Goal: Check status

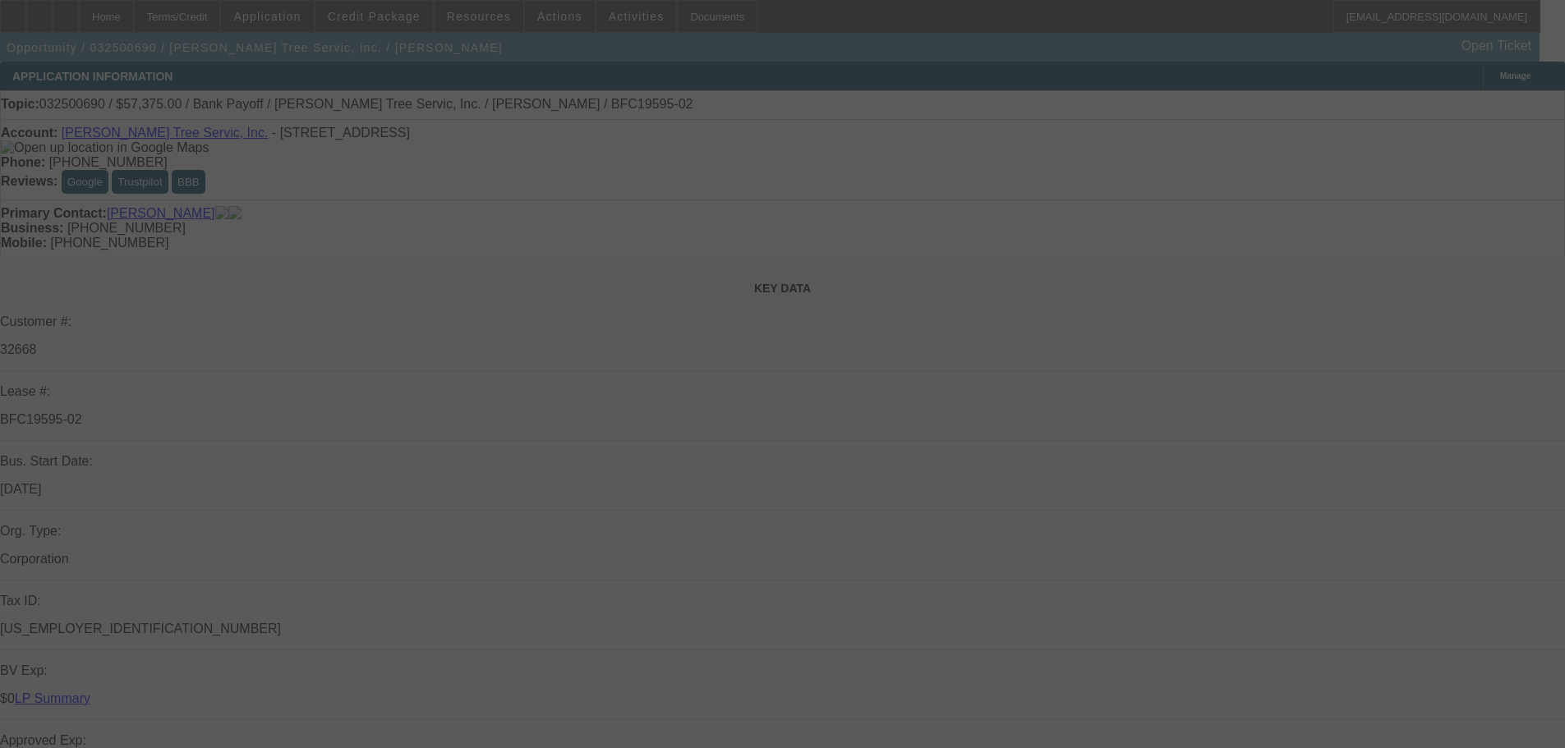
select select "0.1"
select select "0"
select select "3"
select select "0"
select select "6"
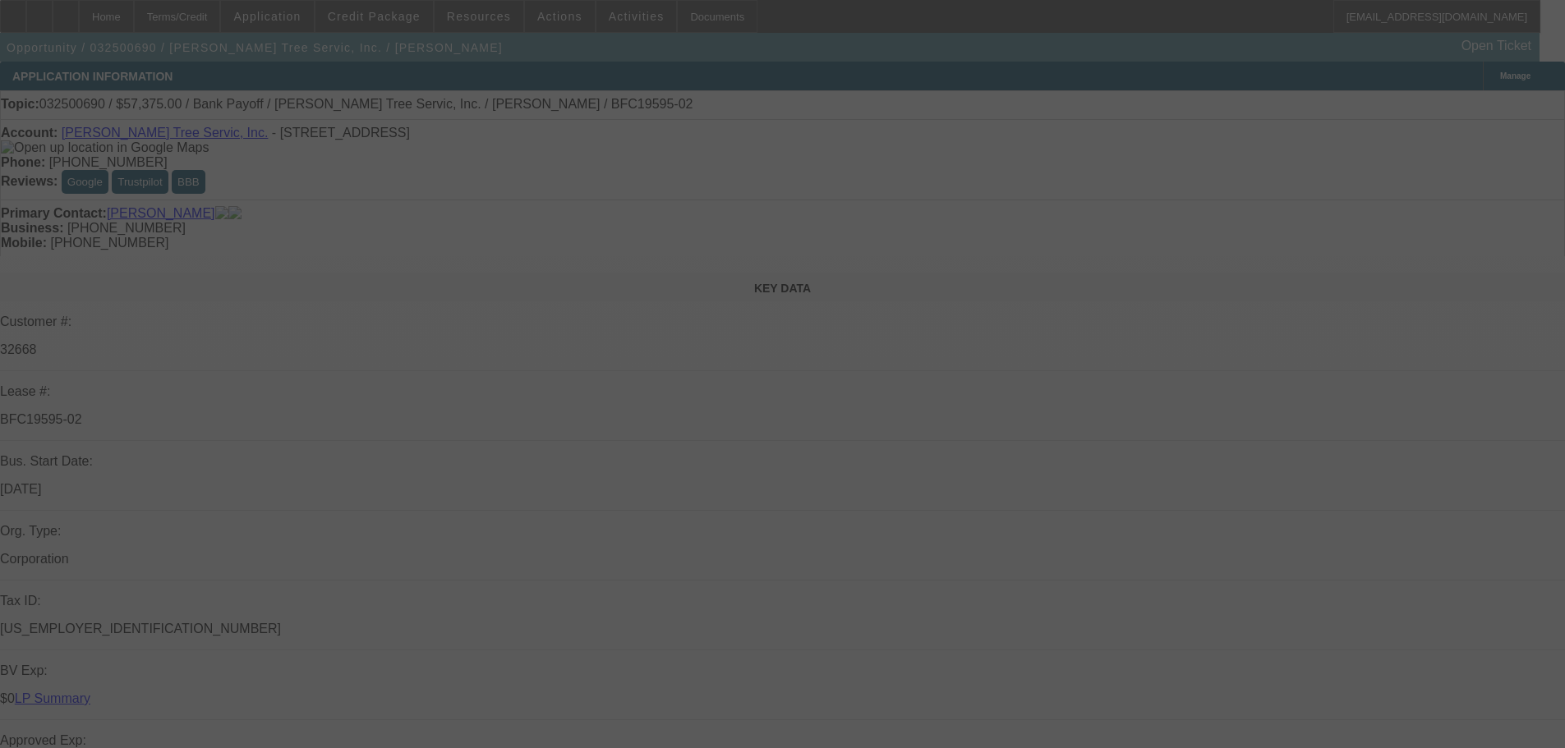
select select "0.1"
select select "0"
select select "3"
select select "0"
select select "6"
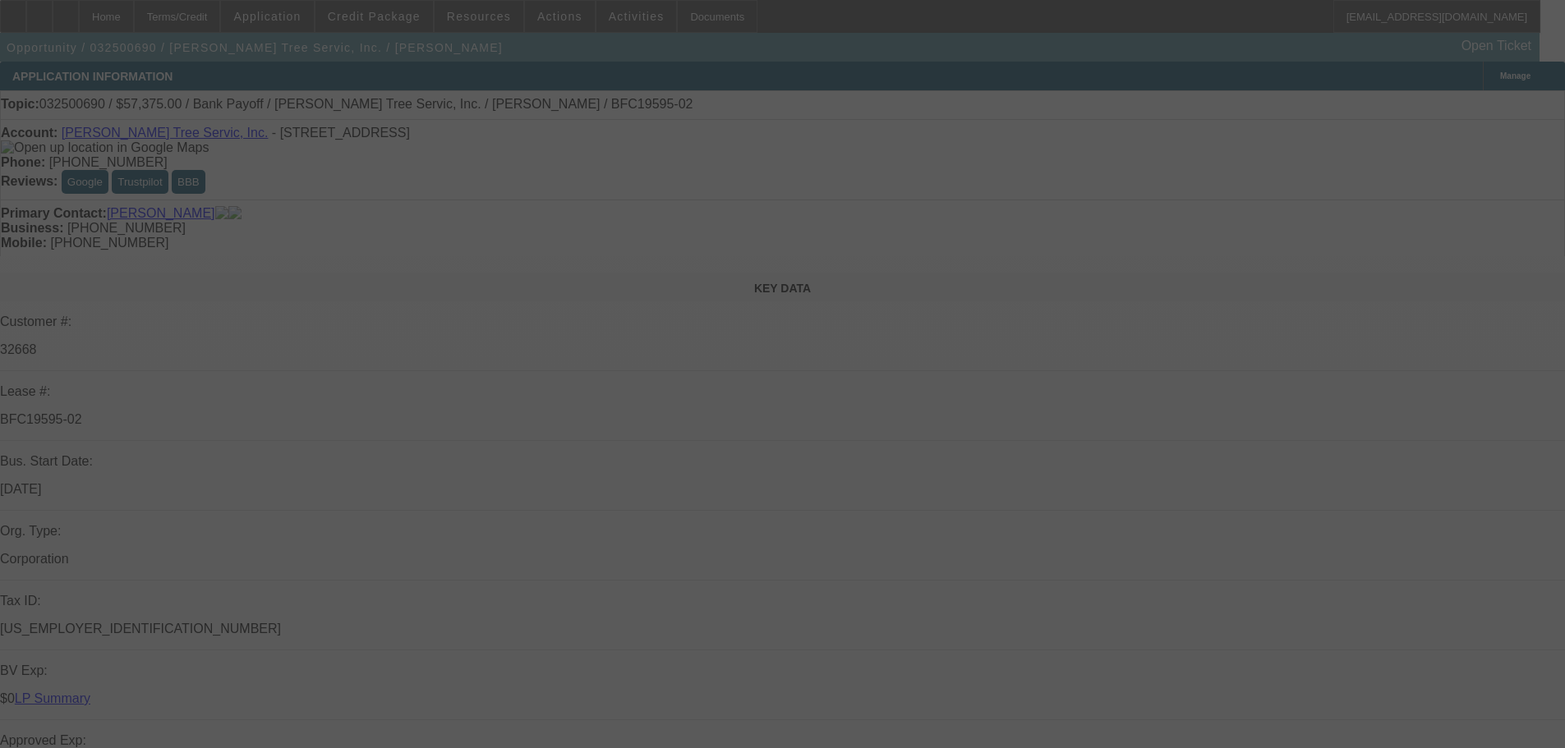
select select "0.1"
select select "0"
select select "3"
select select "0"
select select "6"
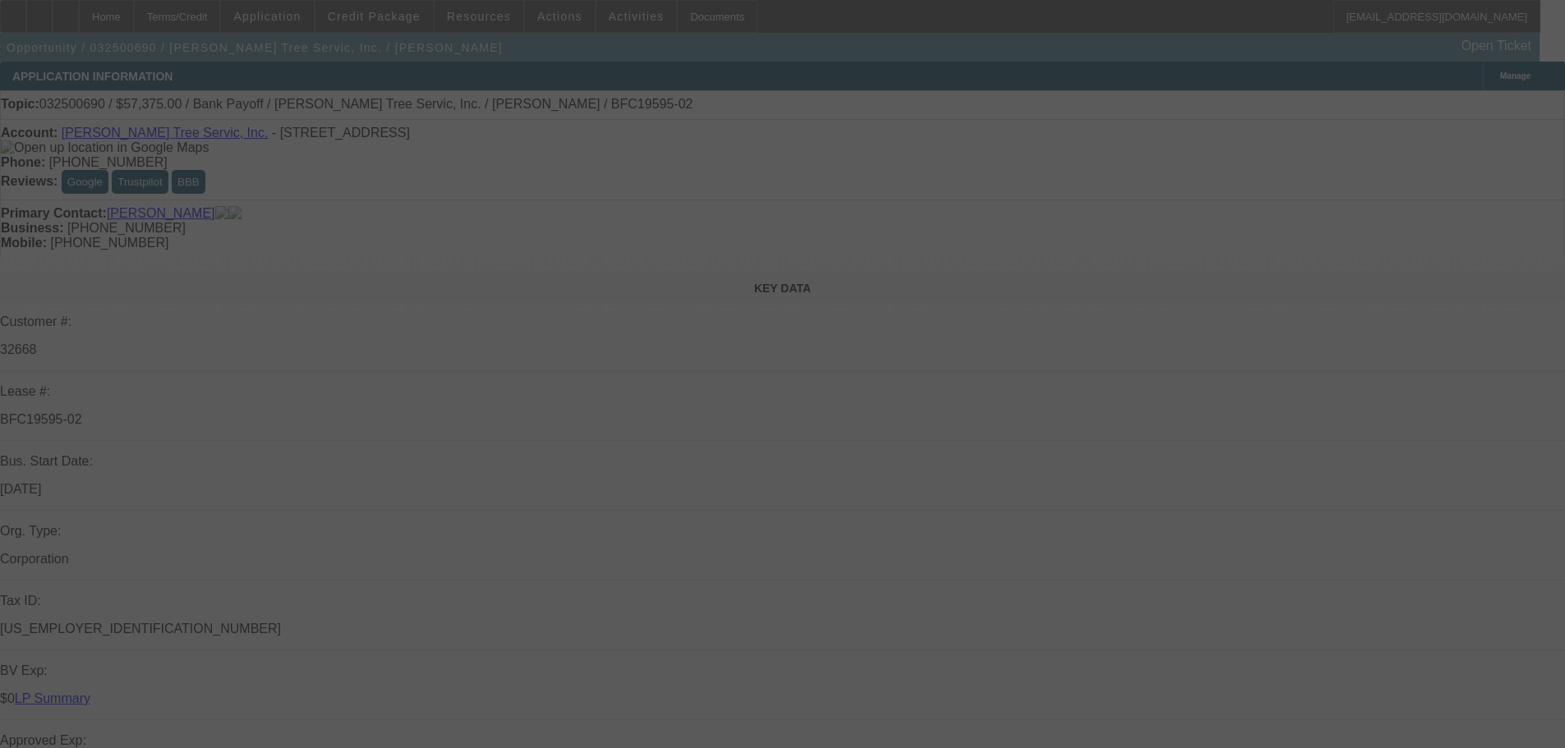
select select "0.1"
select select "0"
select select "3"
select select "0"
select select "6"
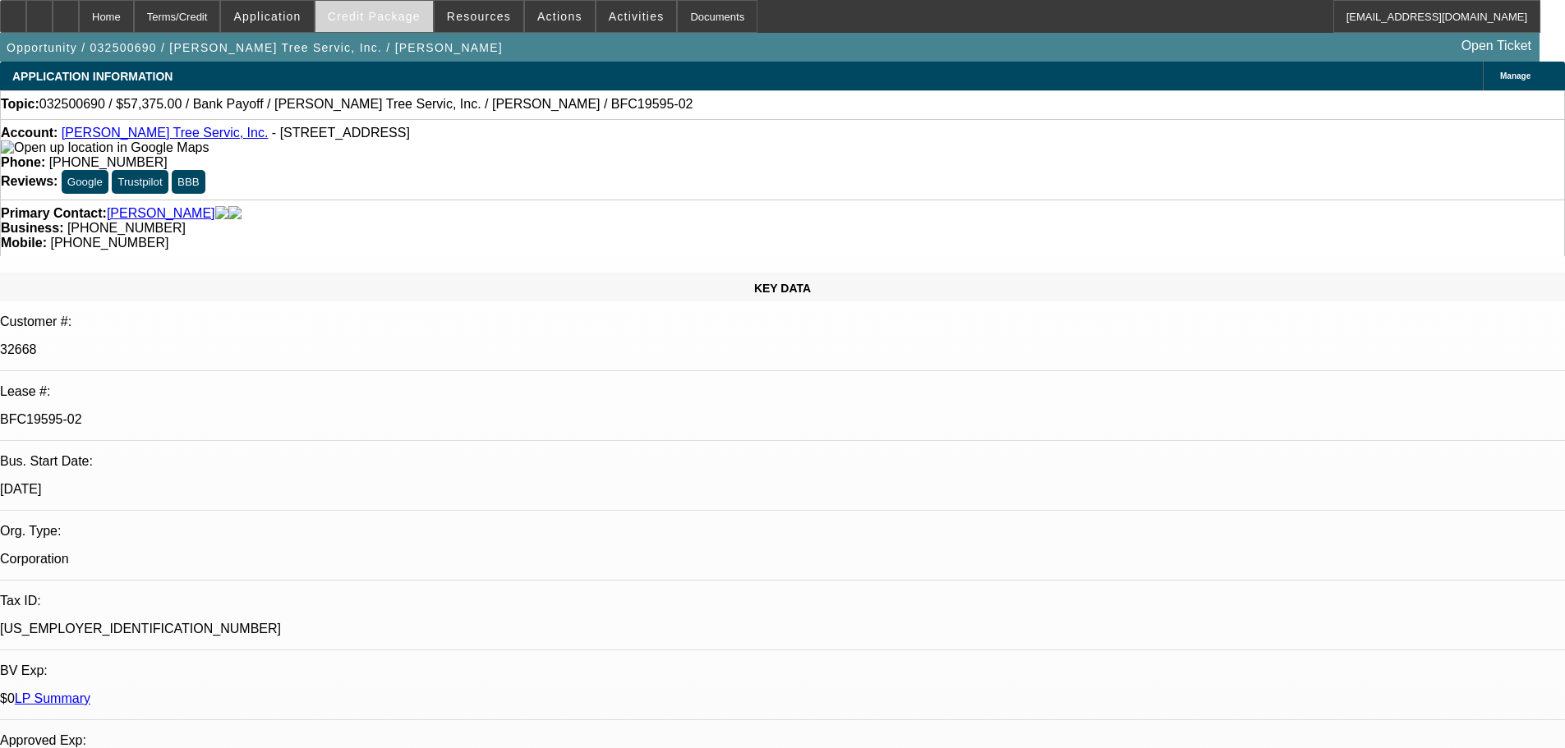
click at [416, 23] on span at bounding box center [373, 16] width 117 height 39
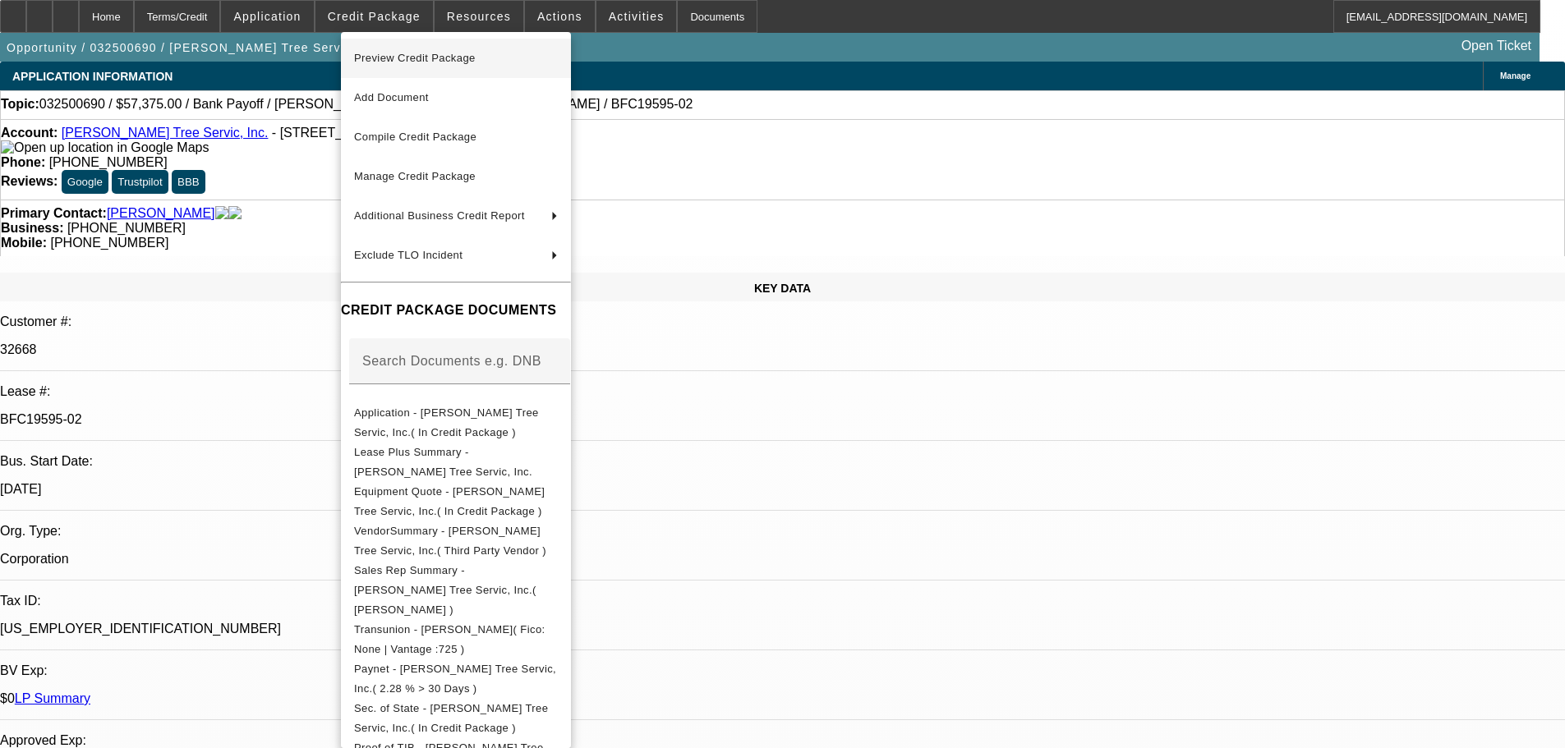
click at [397, 61] on span "Preview Credit Package" at bounding box center [415, 58] width 122 height 12
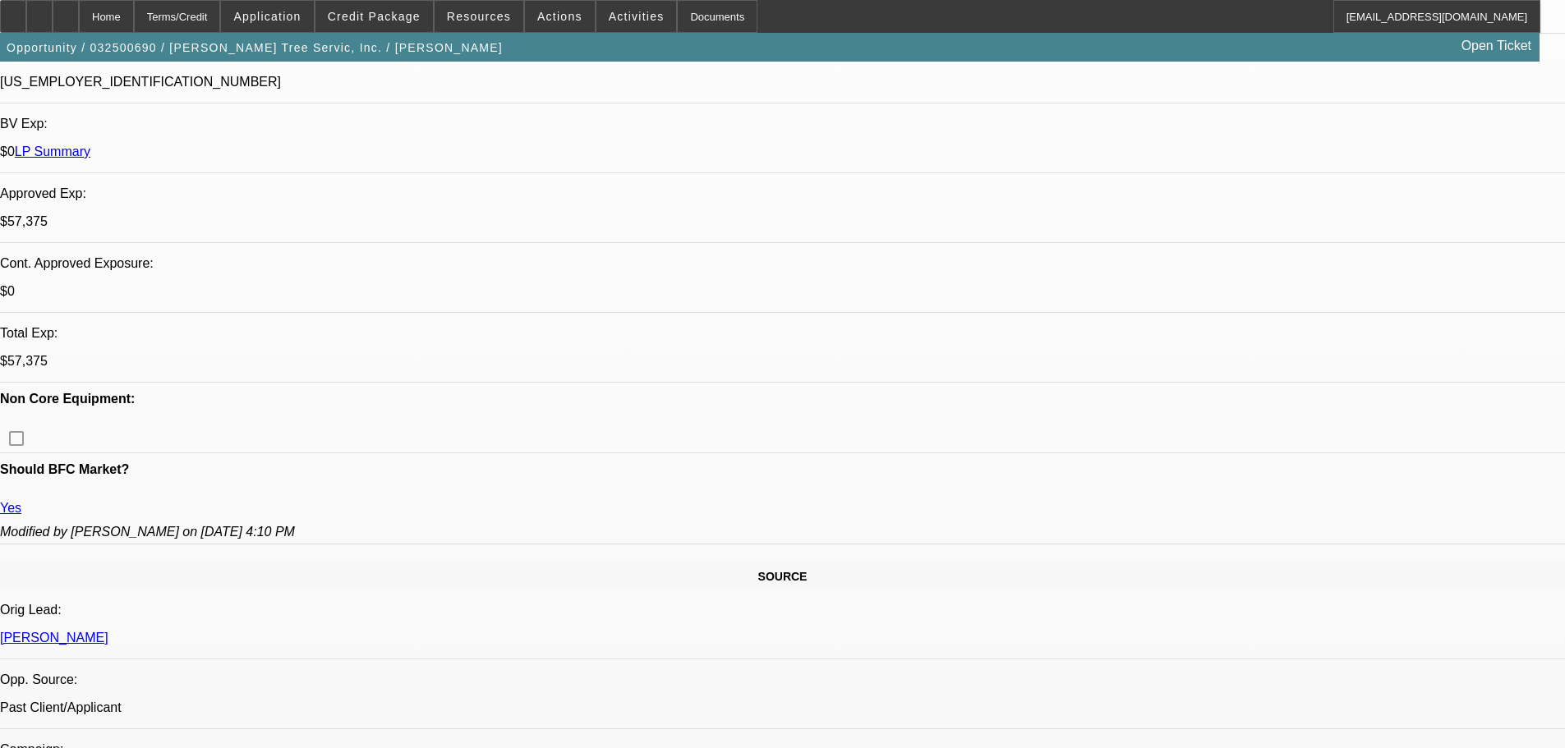
scroll to position [575, 0]
